Goal: Entertainment & Leisure: Consume media (video, audio)

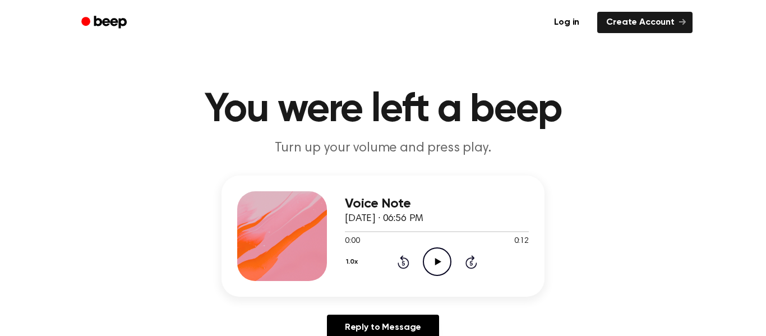
click at [437, 262] on icon at bounding box center [437, 261] width 6 height 7
click at [437, 262] on icon at bounding box center [436, 261] width 5 height 7
click at [428, 261] on icon "Play Audio" at bounding box center [437, 261] width 29 height 29
click at [428, 261] on icon "Pause Audio" at bounding box center [437, 261] width 29 height 29
click at [428, 261] on icon "Play Audio" at bounding box center [437, 261] width 29 height 29
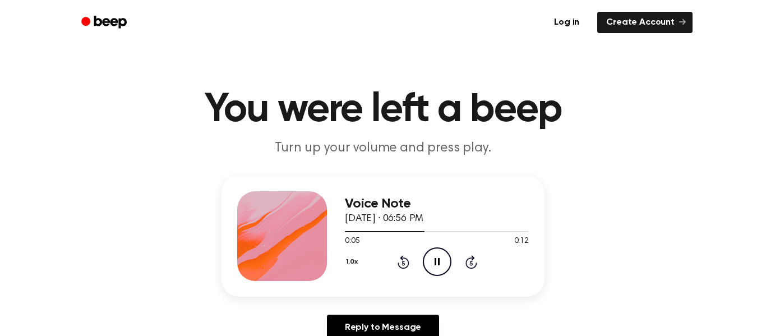
click at [428, 261] on icon "Pause Audio" at bounding box center [437, 261] width 29 height 29
click at [428, 261] on icon "Play Audio" at bounding box center [437, 261] width 29 height 29
click at [433, 266] on icon "Play Audio" at bounding box center [437, 261] width 29 height 29
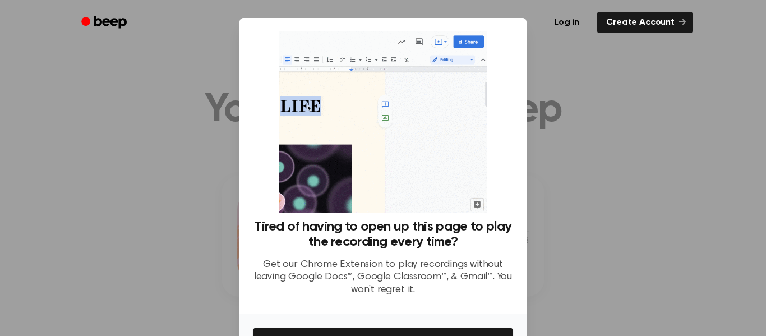
click at [543, 246] on div at bounding box center [383, 168] width 766 height 336
click at [479, 332] on button "Get It Now" at bounding box center [383, 339] width 260 height 25
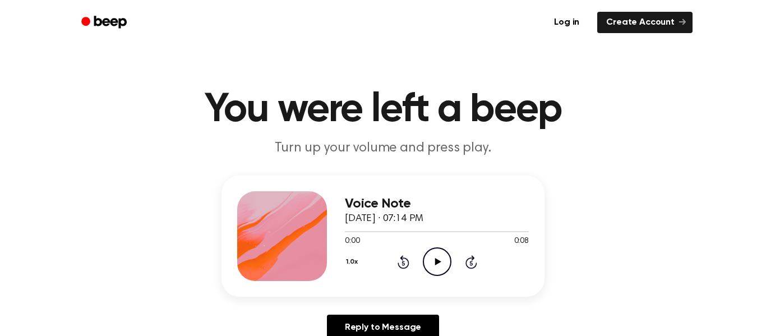
click at [434, 257] on icon "Play Audio" at bounding box center [437, 261] width 29 height 29
click at [433, 265] on icon "Play Audio" at bounding box center [437, 261] width 29 height 29
click at [433, 265] on icon "Pause Audio" at bounding box center [437, 261] width 29 height 29
click at [439, 261] on icon "Play Audio" at bounding box center [437, 261] width 29 height 29
